Goal: Task Accomplishment & Management: Manage account settings

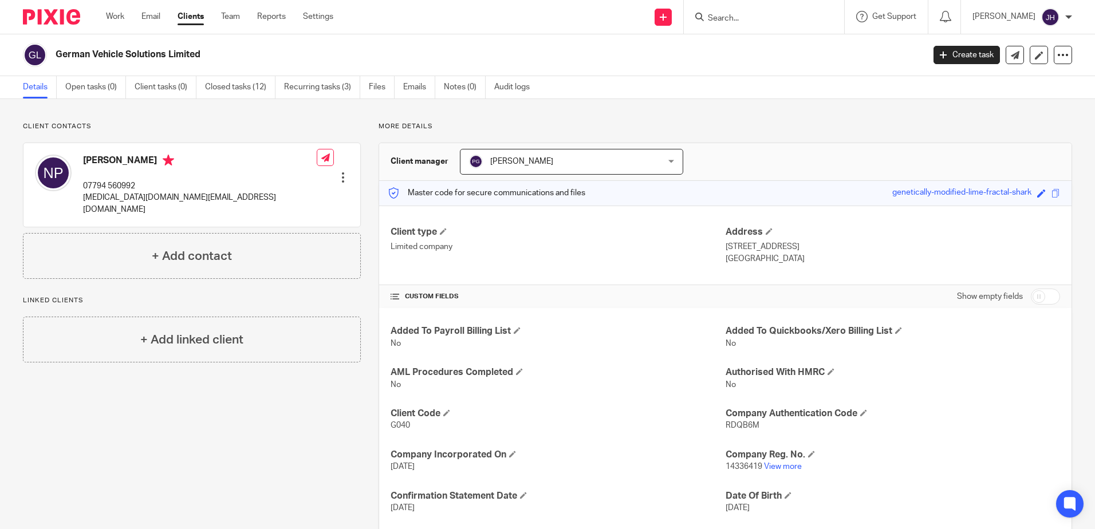
click at [753, 22] on input "Search" at bounding box center [758, 19] width 103 height 10
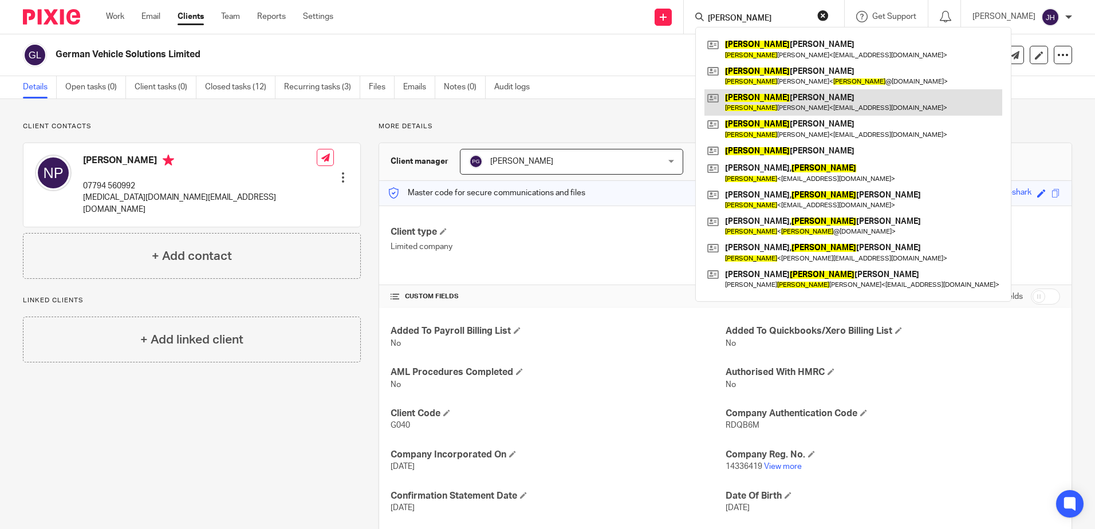
type input "[PERSON_NAME]"
click at [808, 105] on link at bounding box center [854, 102] width 298 height 26
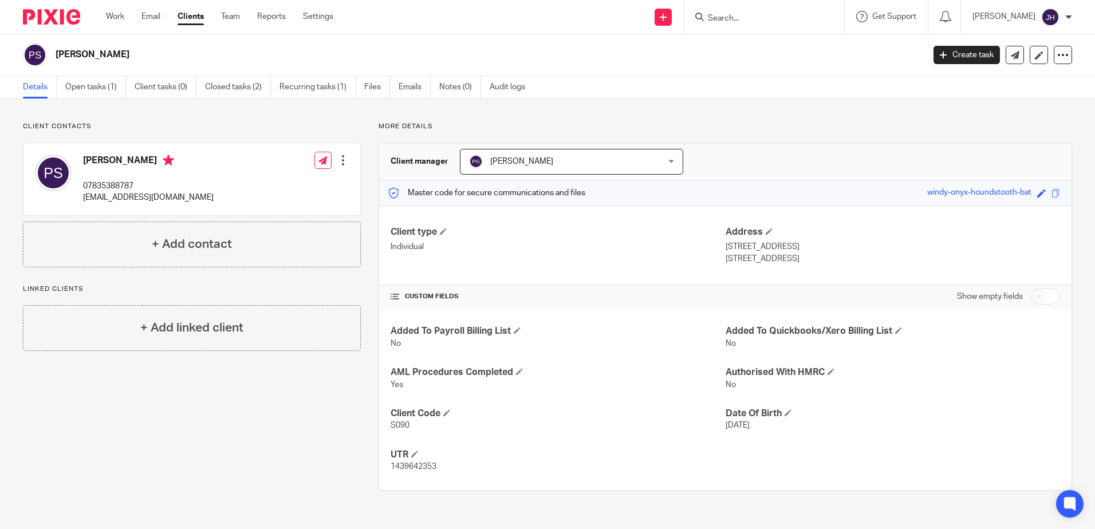
click at [745, 19] on input "Search" at bounding box center [758, 19] width 103 height 10
drag, startPoint x: 794, startPoint y: 16, endPoint x: 722, endPoint y: 10, distance: 72.5
click at [728, 16] on div "[PERSON_NAME]" at bounding box center [761, 17] width 133 height 14
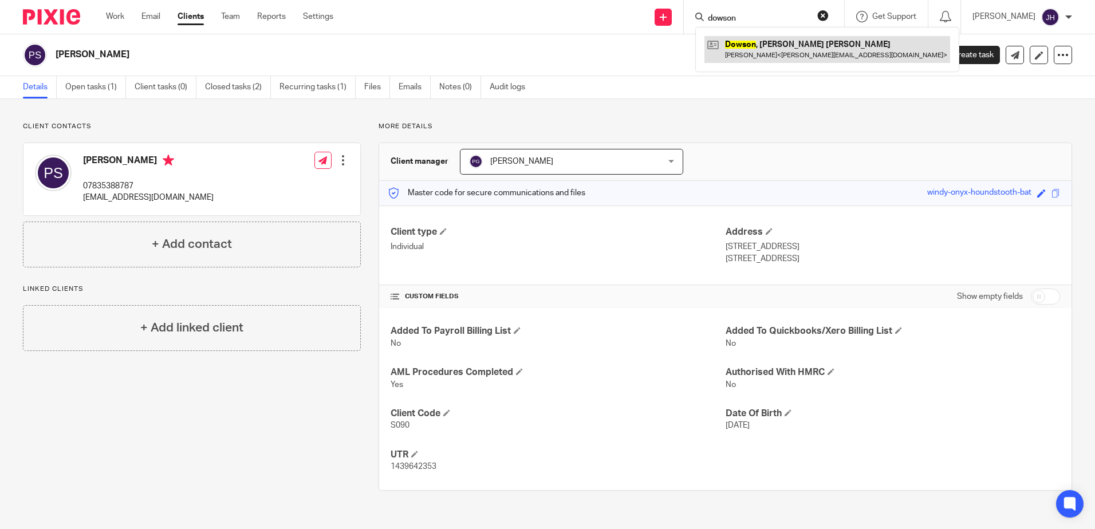
type input "dowson"
click at [773, 60] on link at bounding box center [828, 49] width 246 height 26
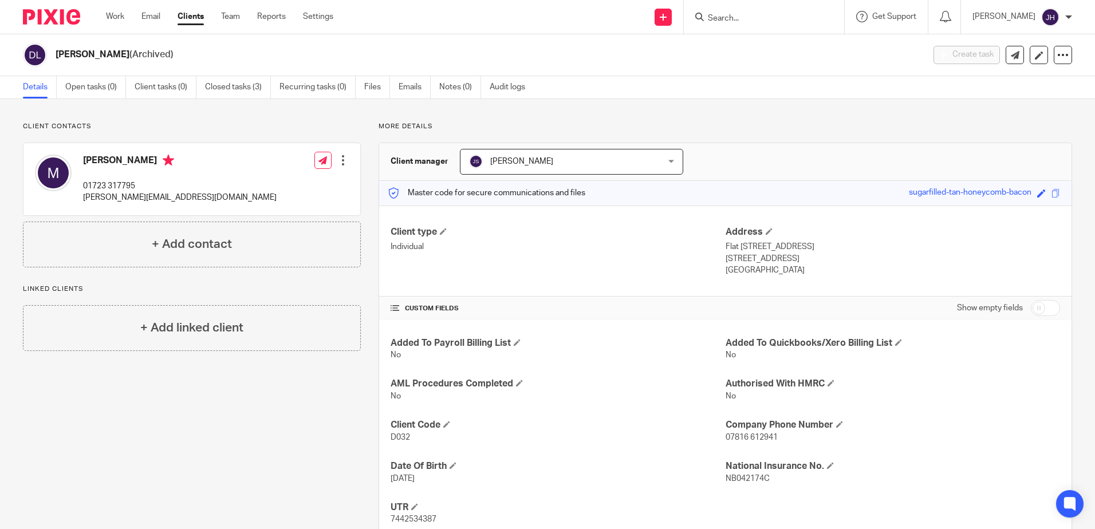
click at [810, 17] on input "Search" at bounding box center [758, 19] width 103 height 10
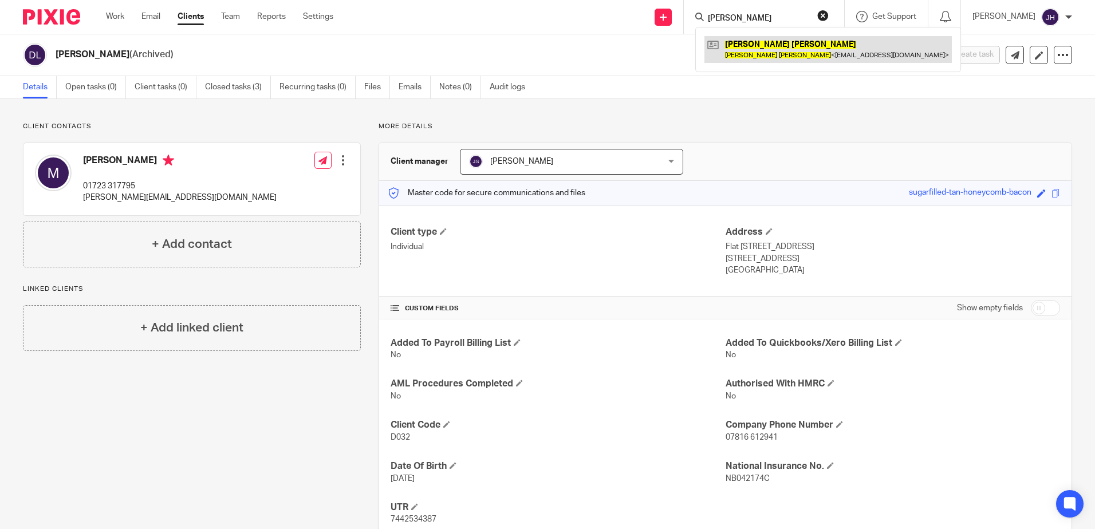
type input "paul smith"
click at [809, 49] on link at bounding box center [828, 49] width 247 height 26
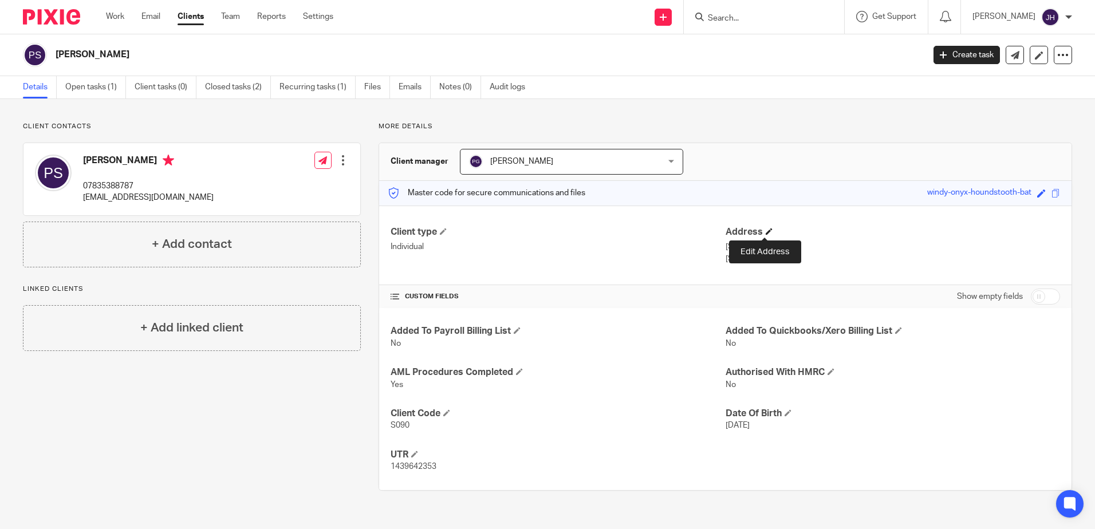
click at [766, 230] on span at bounding box center [769, 231] width 7 height 7
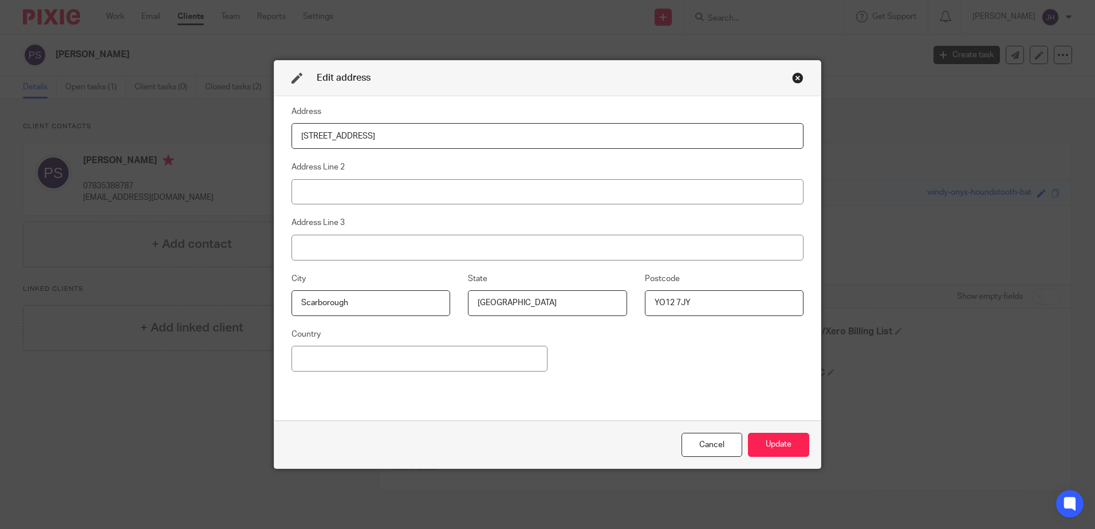
drag, startPoint x: 371, startPoint y: 136, endPoint x: 285, endPoint y: 136, distance: 85.9
click at [285, 136] on div "Address 86 Prospect Road Address Line 2 Address Line 3 City Scarborough State N…" at bounding box center [547, 258] width 546 height 325
type input "25 Caburn Close"
drag, startPoint x: 697, startPoint y: 307, endPoint x: 582, endPoint y: 306, distance: 114.6
click at [582, 306] on div "City Scarborough State North Yorkshire Postcode YO12 7JY" at bounding box center [539, 300] width 530 height 56
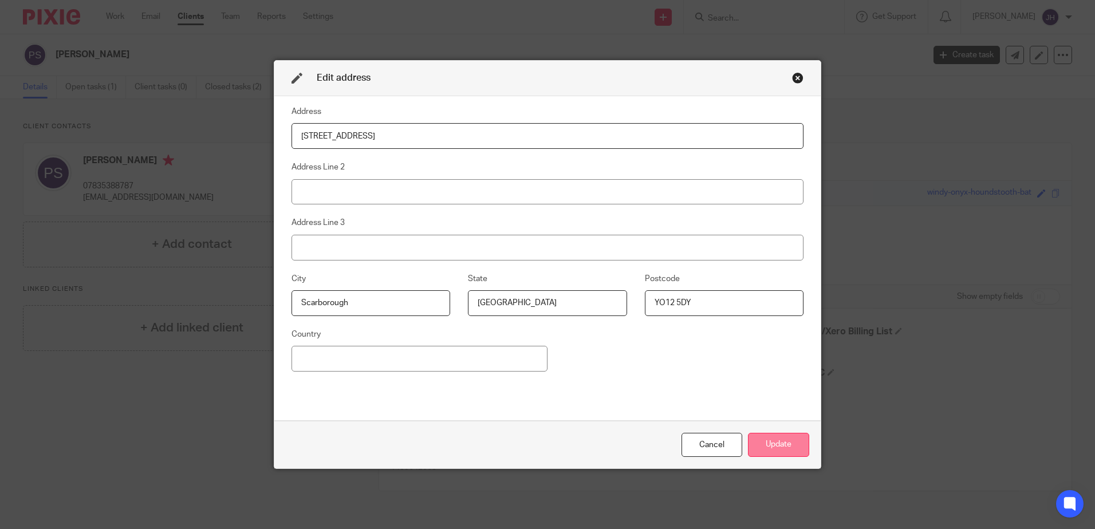
type input "YO12 5DY"
click at [780, 447] on button "Update" at bounding box center [778, 445] width 61 height 25
